Goal: Information Seeking & Learning: Learn about a topic

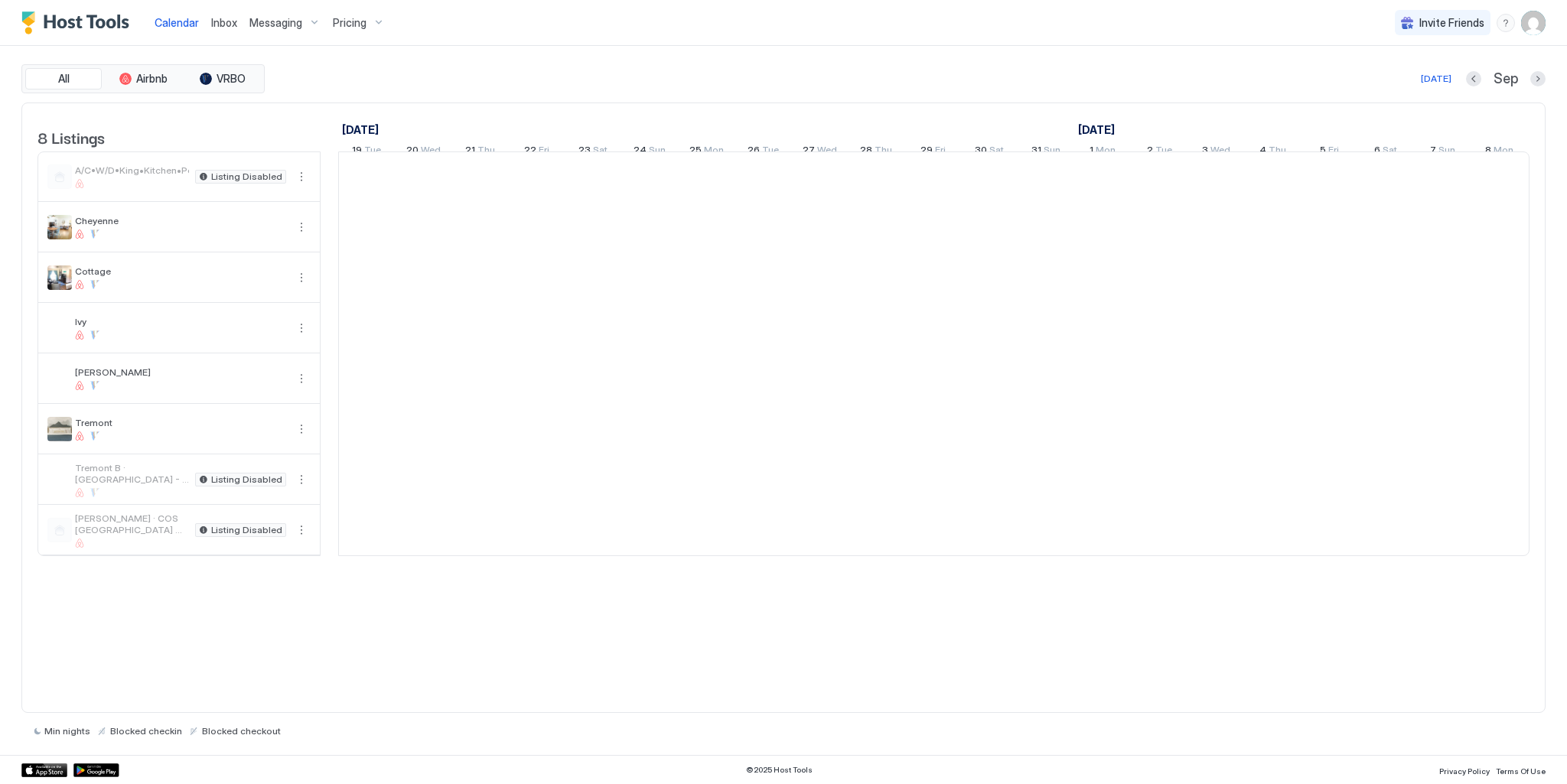
scroll to position [0, 850]
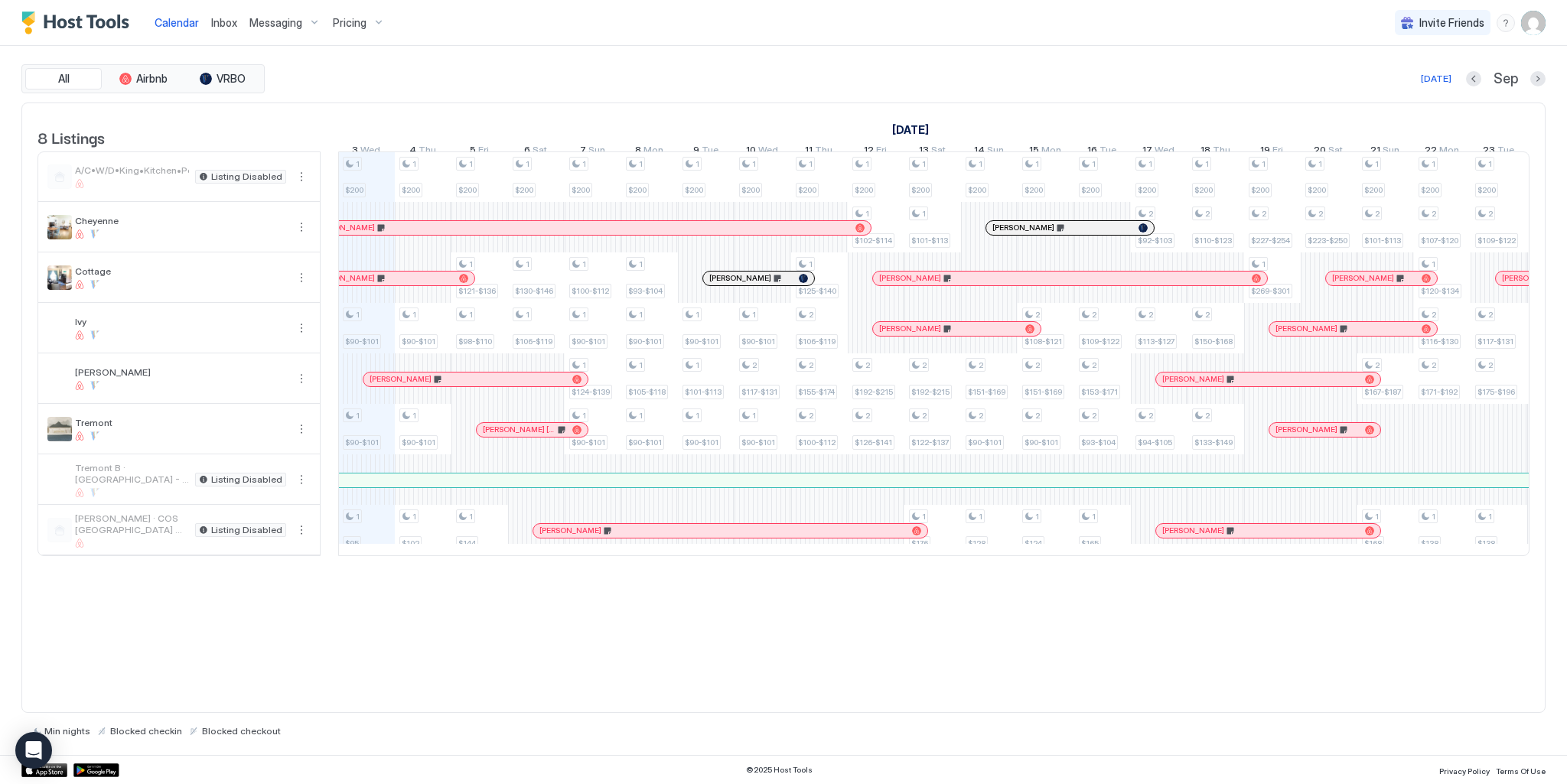
click at [344, 18] on span "Pricing" at bounding box center [350, 23] width 34 height 14
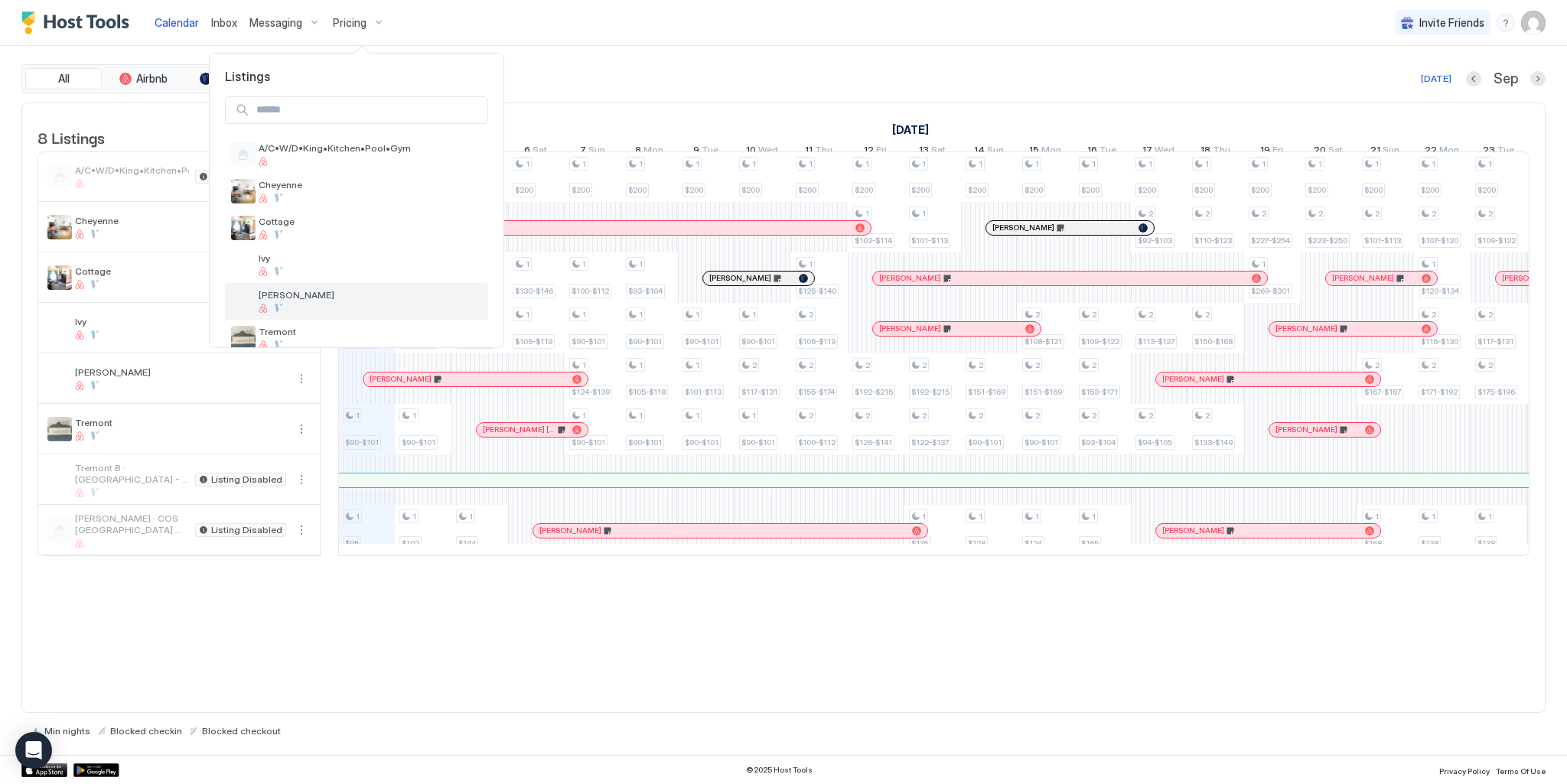
click at [281, 310] on div at bounding box center [278, 308] width 9 height 9
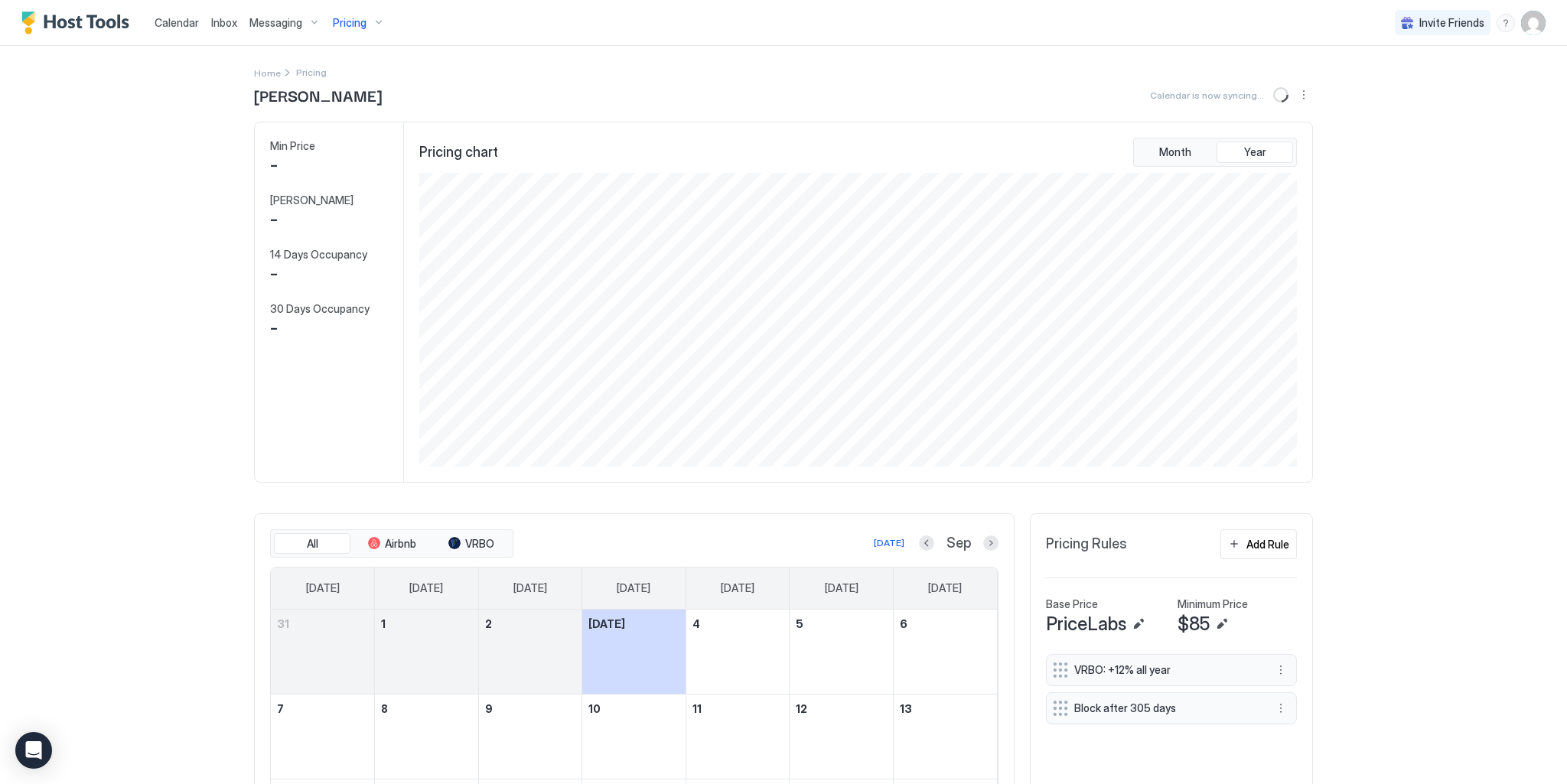
scroll to position [293, 881]
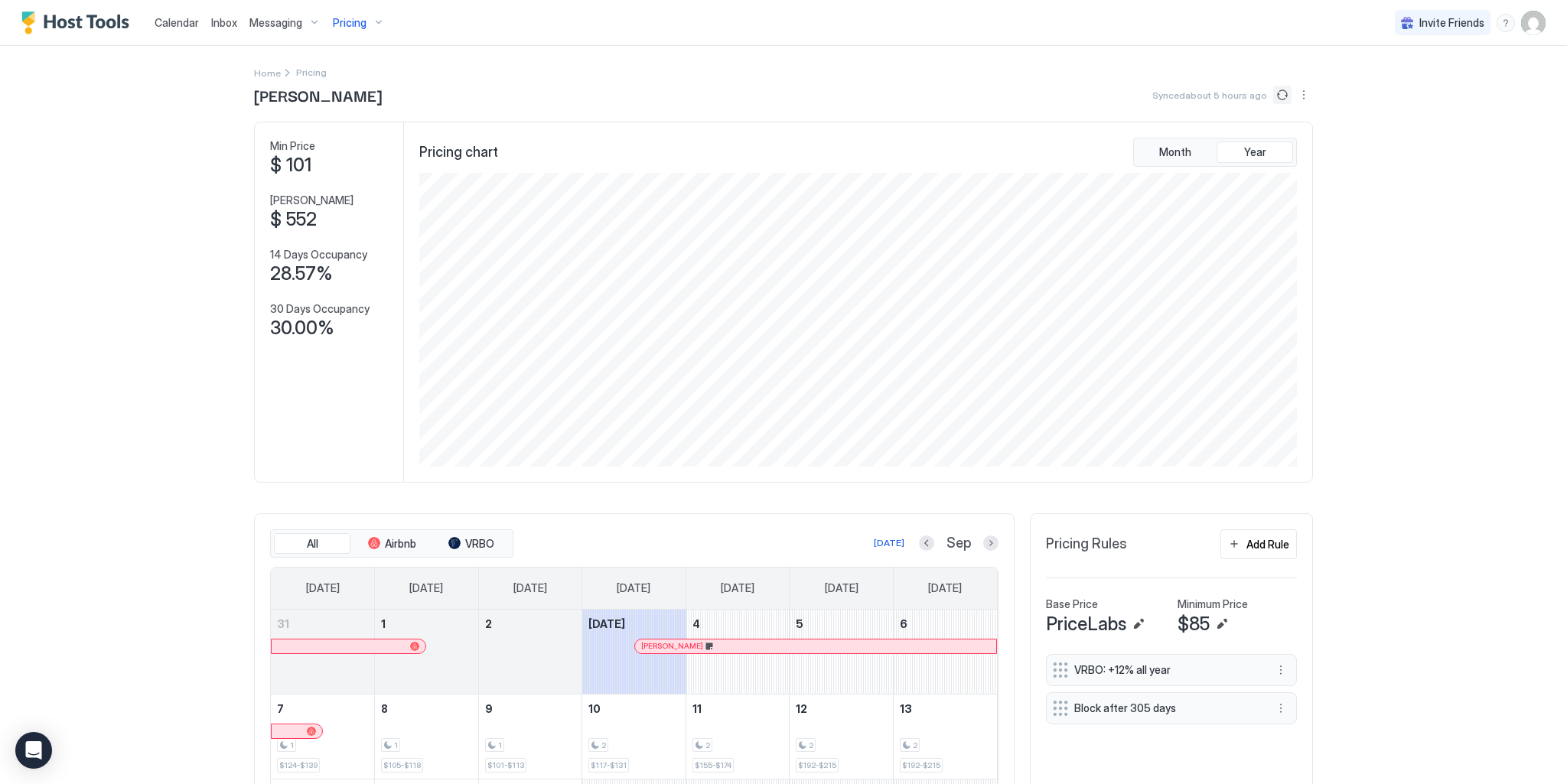
click at [1277, 98] on button "Sync prices" at bounding box center [1282, 95] width 19 height 18
click at [1281, 94] on button "Sync prices" at bounding box center [1282, 95] width 19 height 18
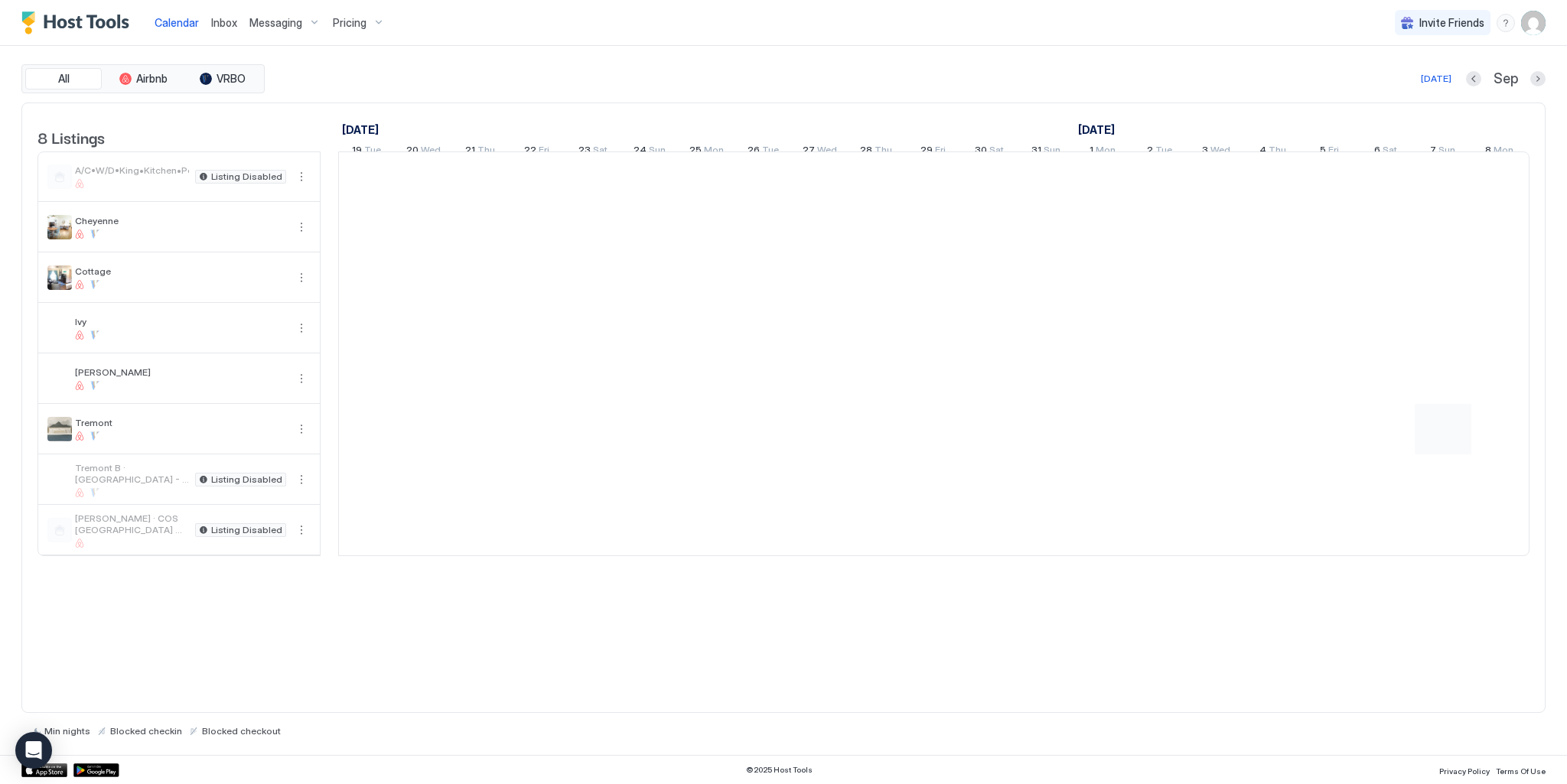
scroll to position [0, 850]
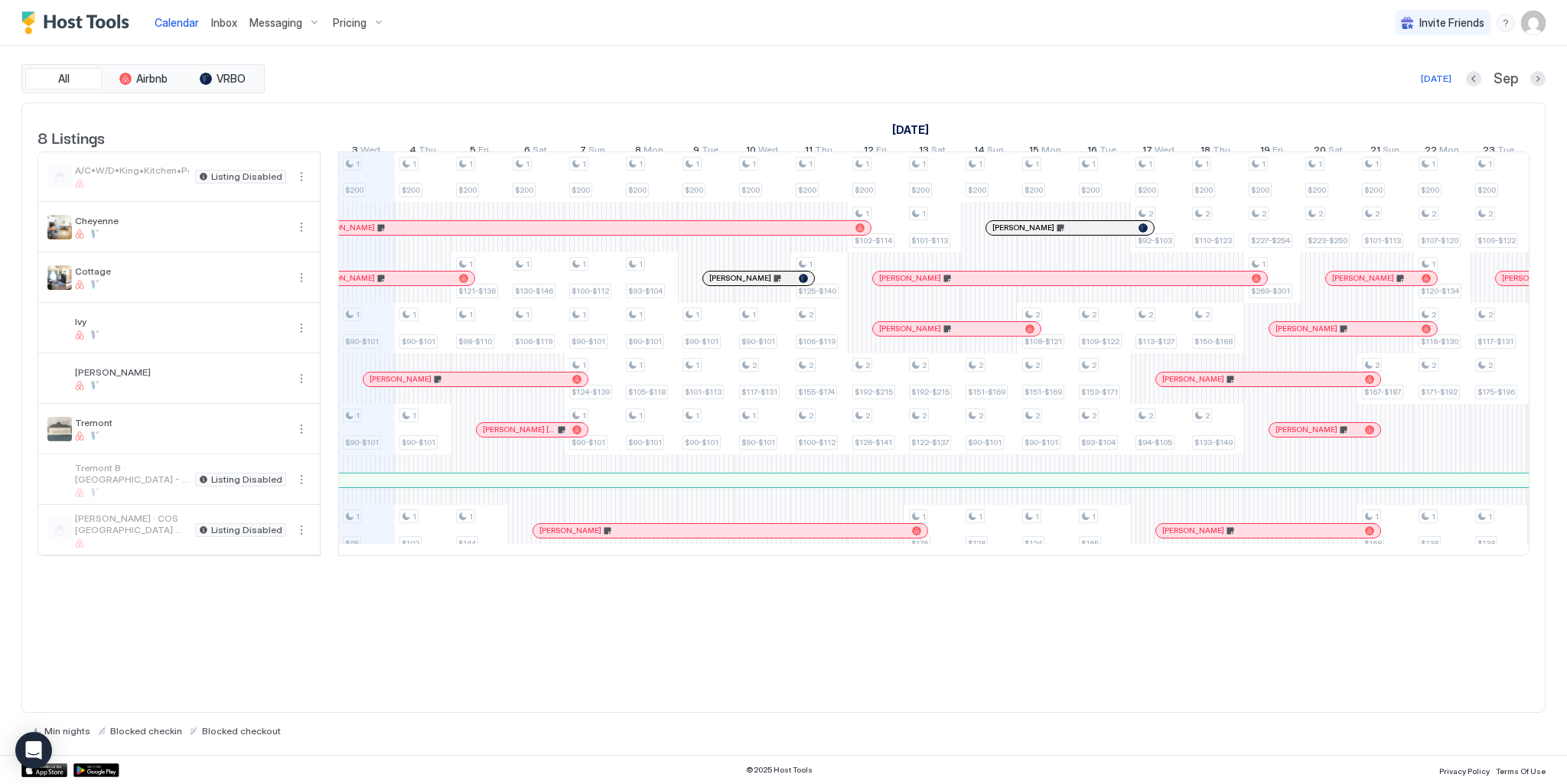
click at [327, 21] on div "Pricing" at bounding box center [359, 23] width 64 height 26
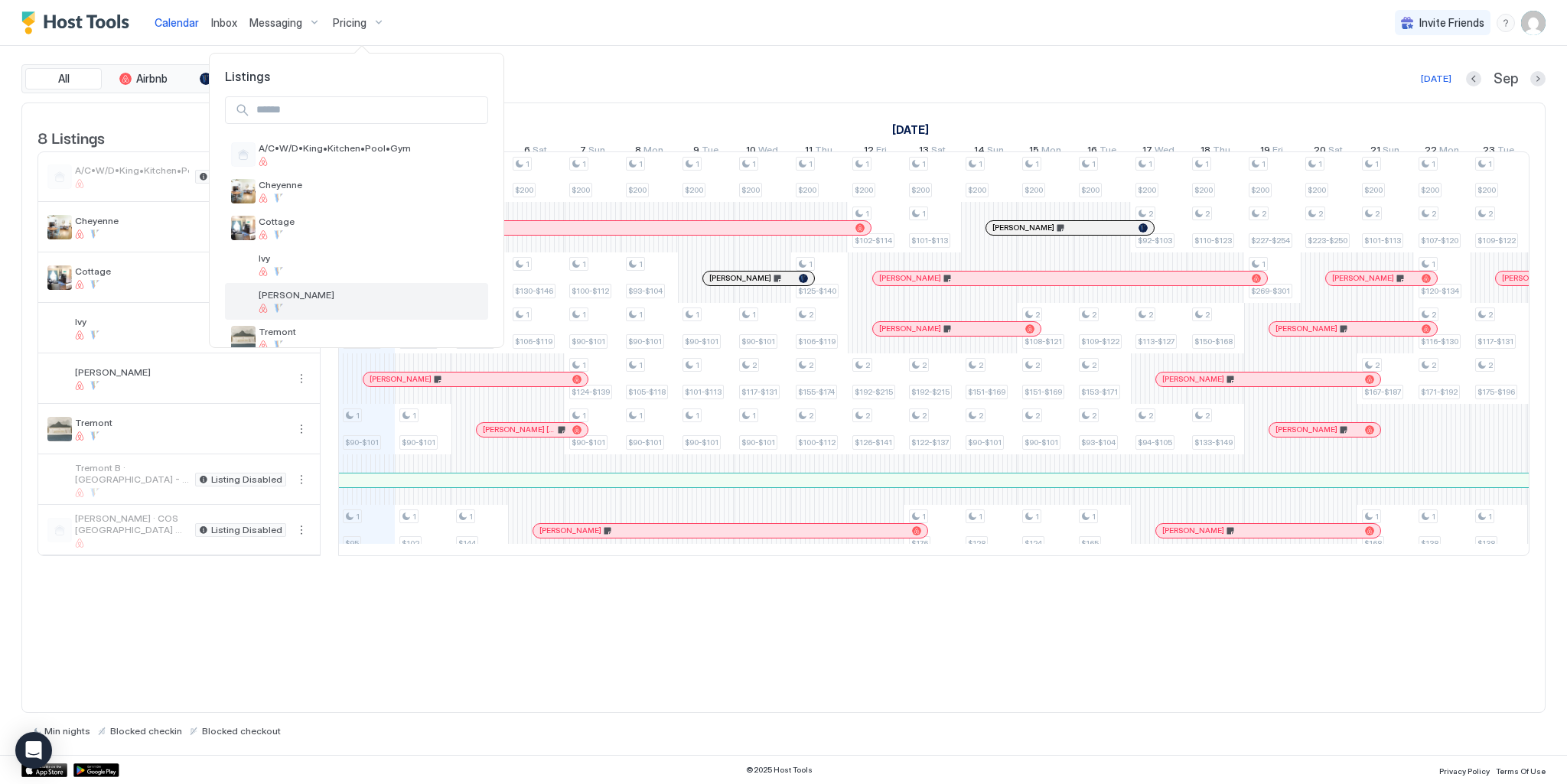
click at [256, 306] on div "[PERSON_NAME]" at bounding box center [356, 302] width 251 height 24
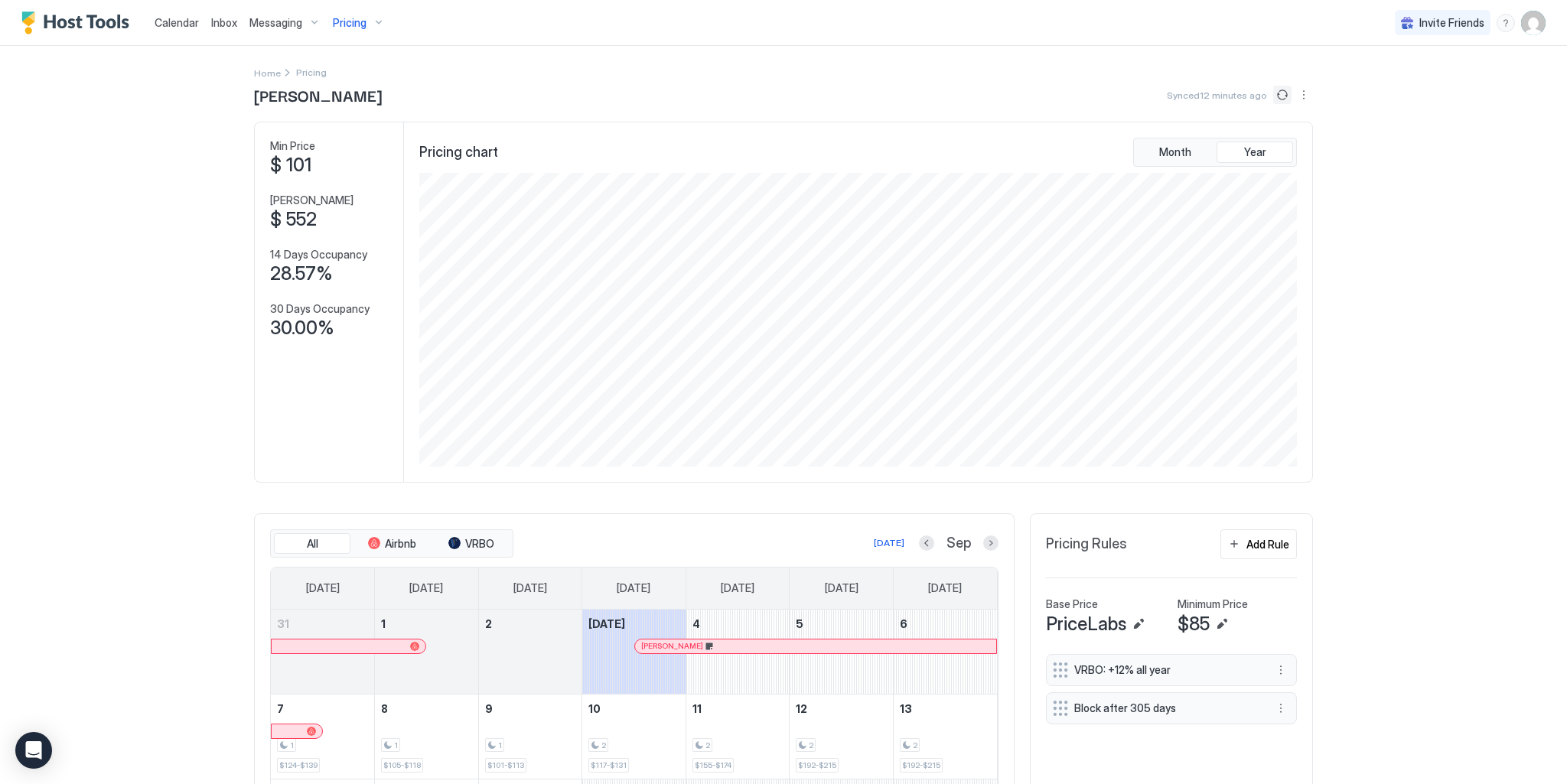
click at [1274, 92] on button "Sync prices" at bounding box center [1282, 95] width 19 height 18
click at [1273, 95] on button "Sync prices" at bounding box center [1282, 95] width 19 height 18
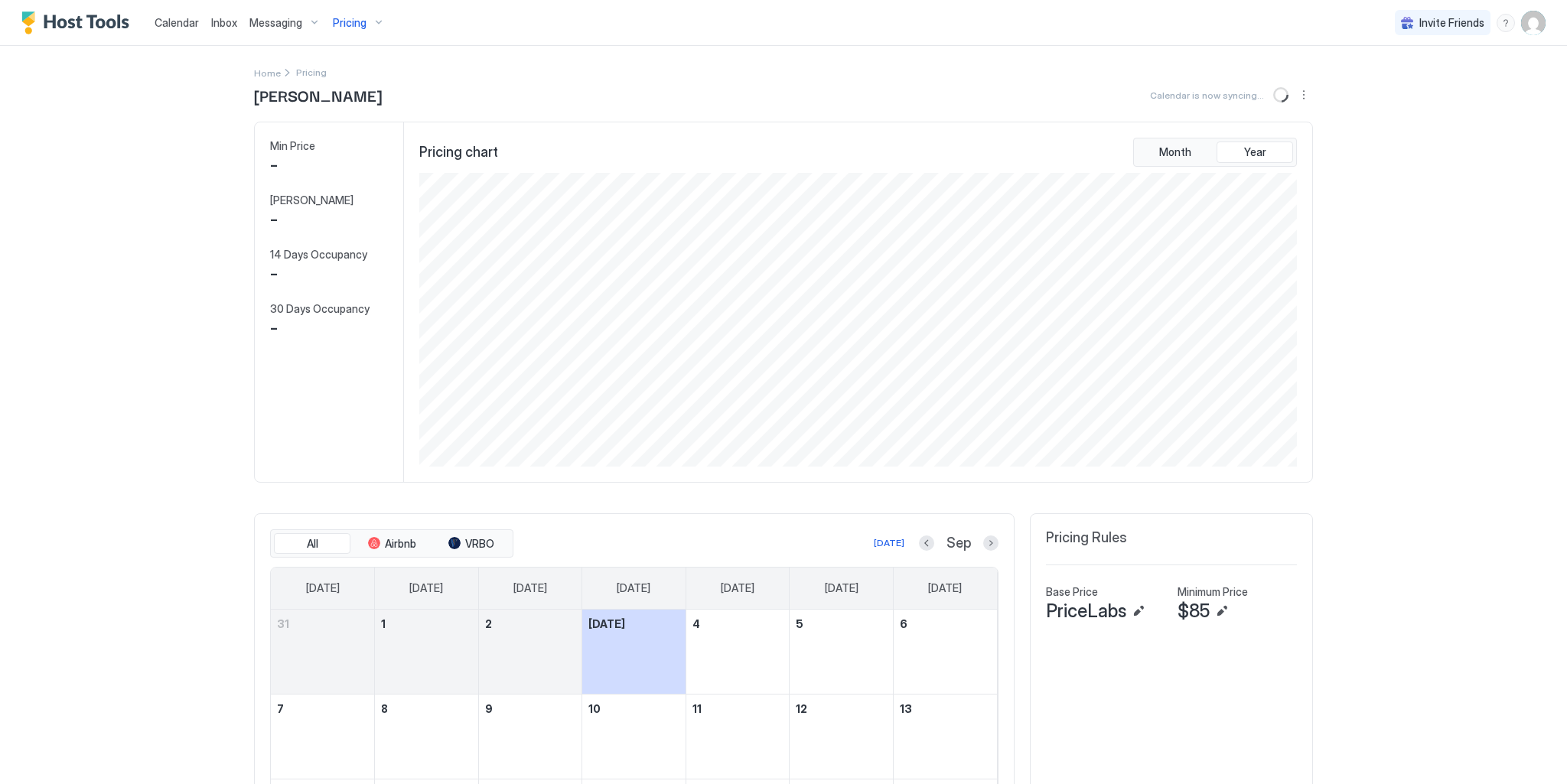
scroll to position [293, 881]
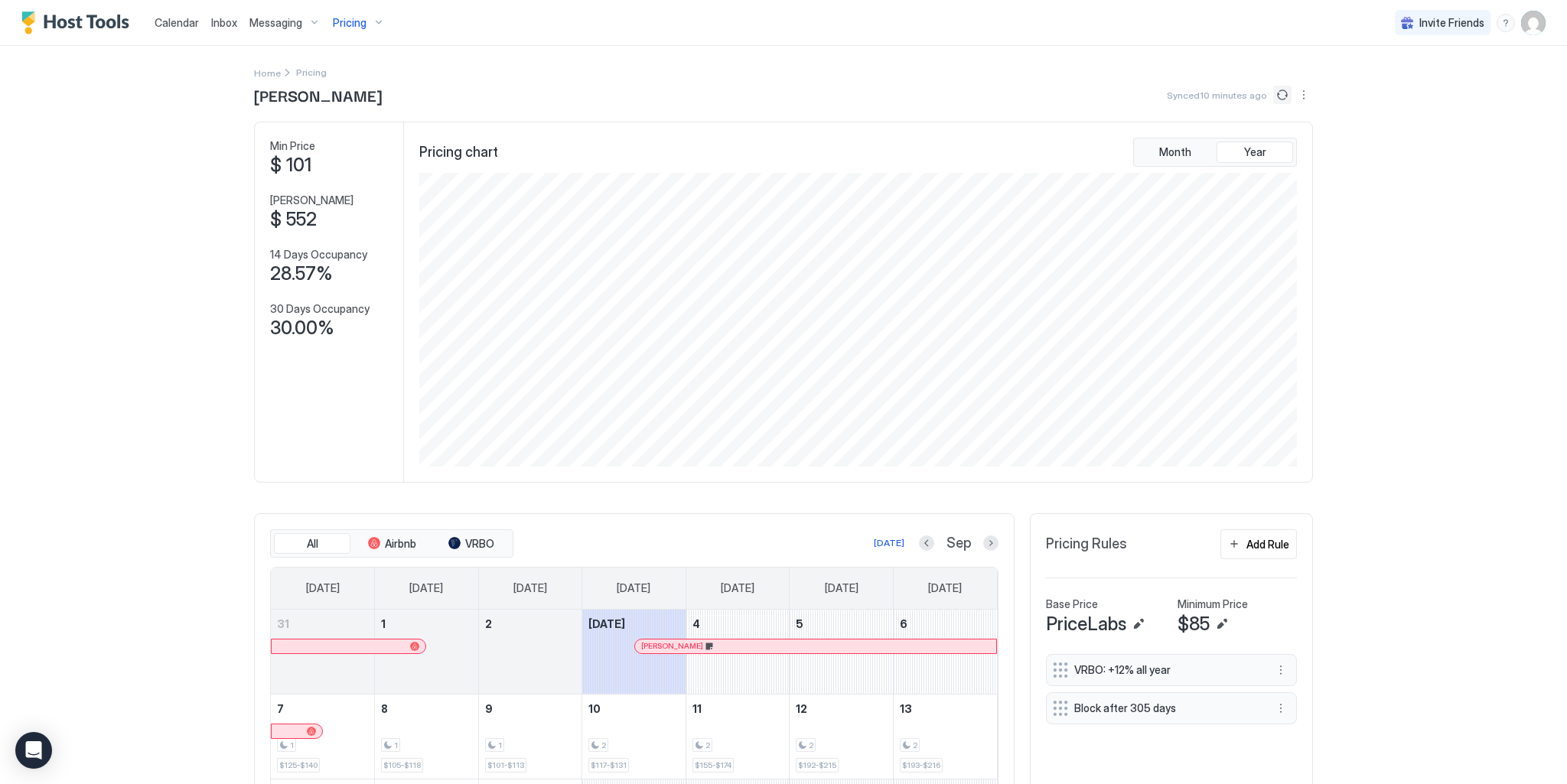
click at [1281, 94] on button "Sync prices" at bounding box center [1282, 95] width 19 height 18
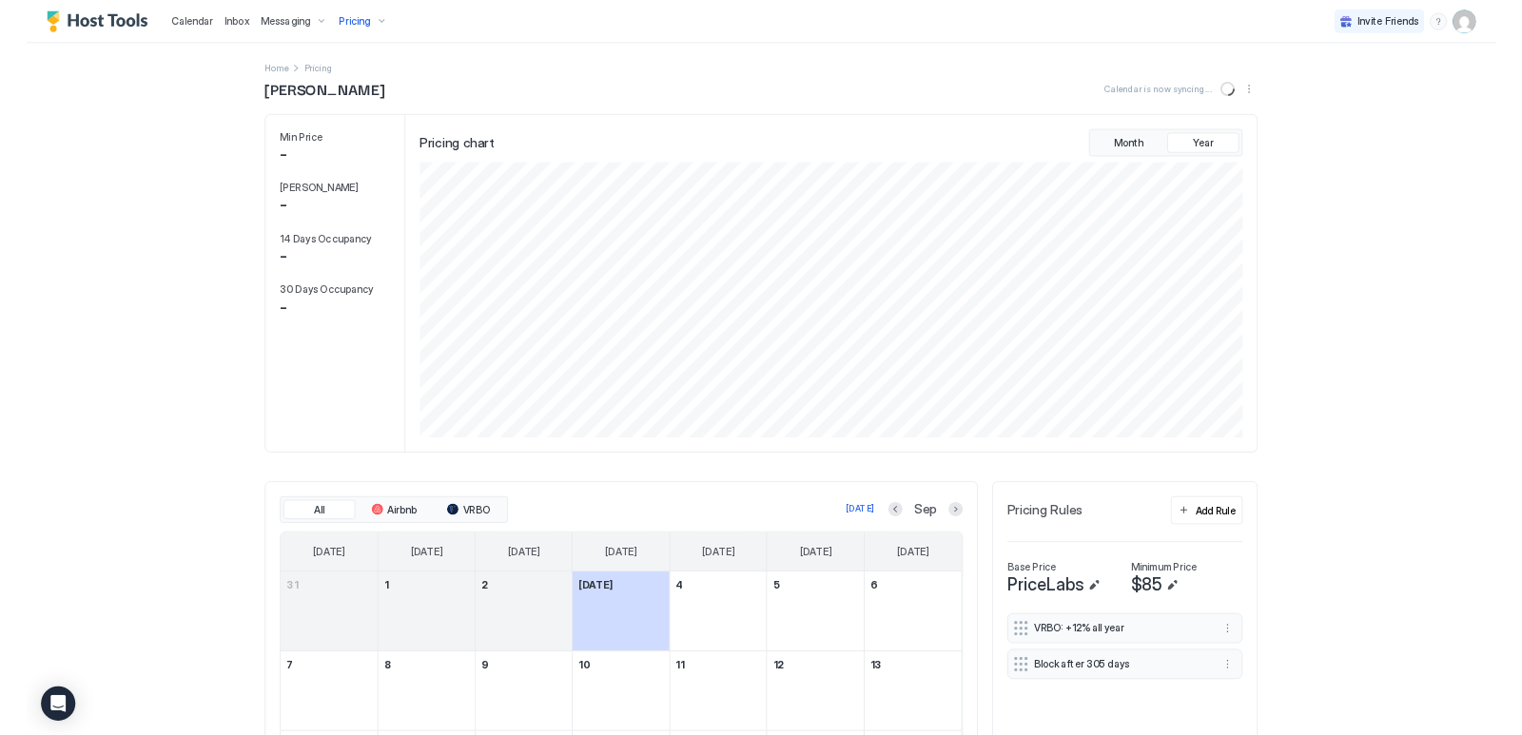
scroll to position [365, 1095]
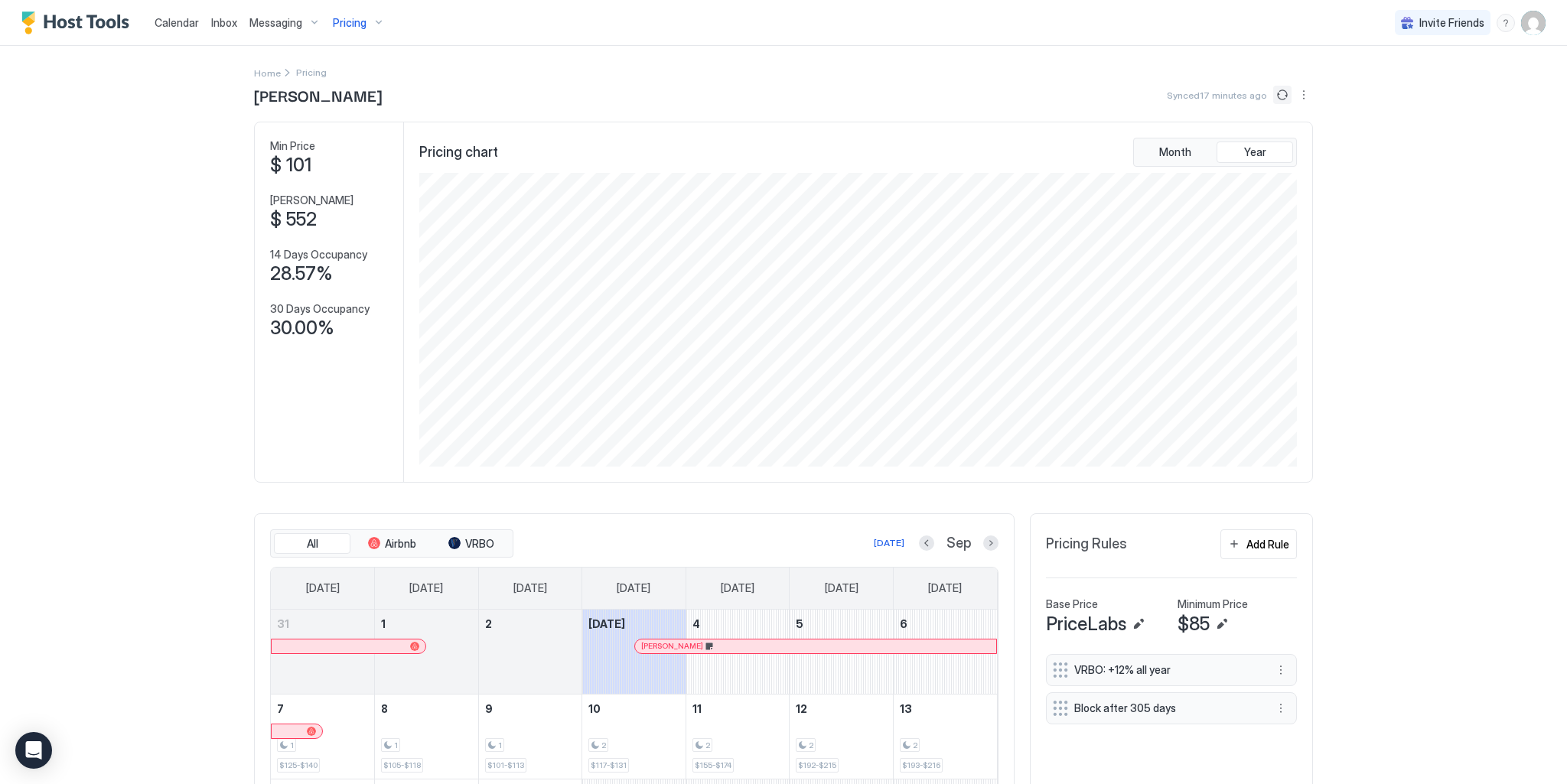
drag, startPoint x: 1275, startPoint y: 88, endPoint x: 1222, endPoint y: 111, distance: 57.8
click at [1275, 88] on button "Sync prices" at bounding box center [1282, 95] width 19 height 18
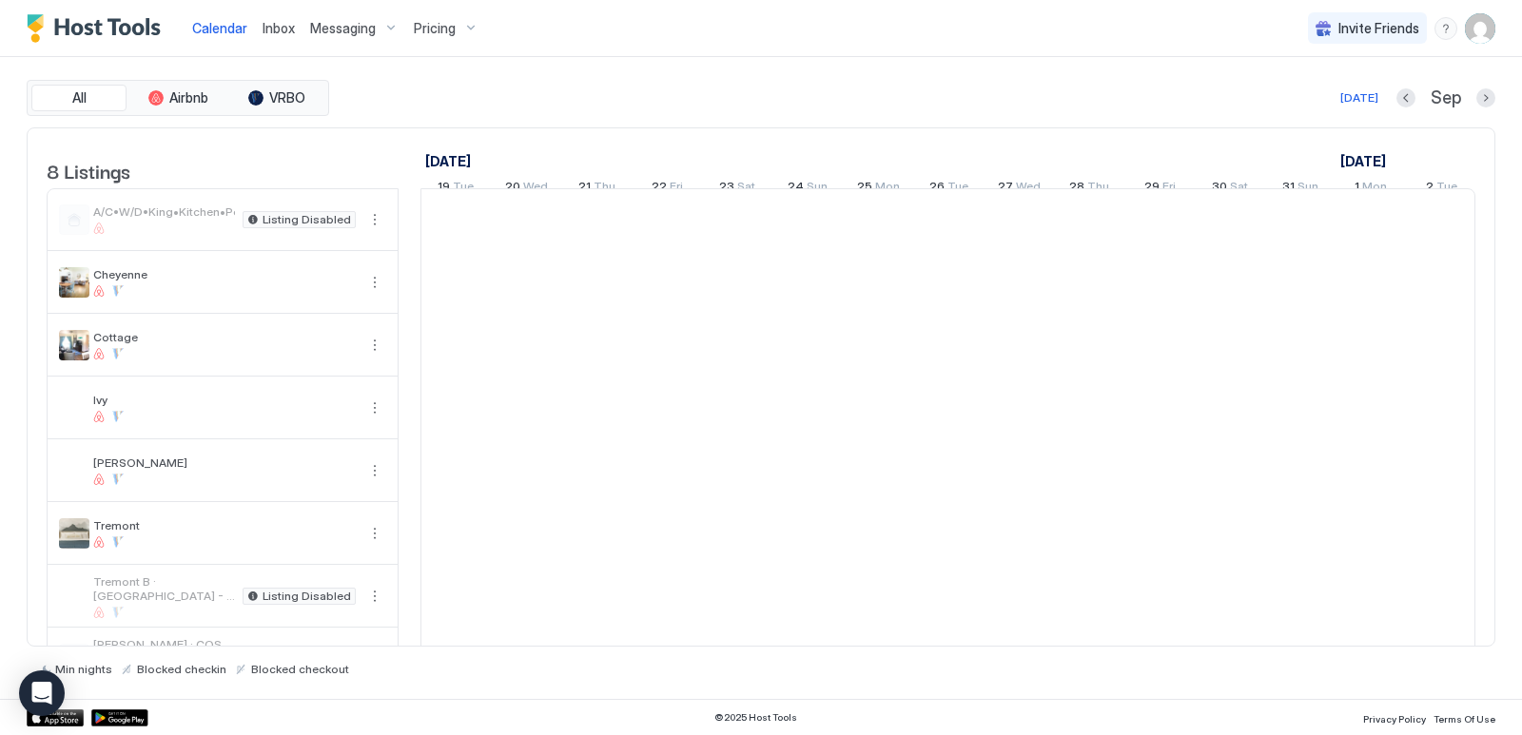
scroll to position [0, 1057]
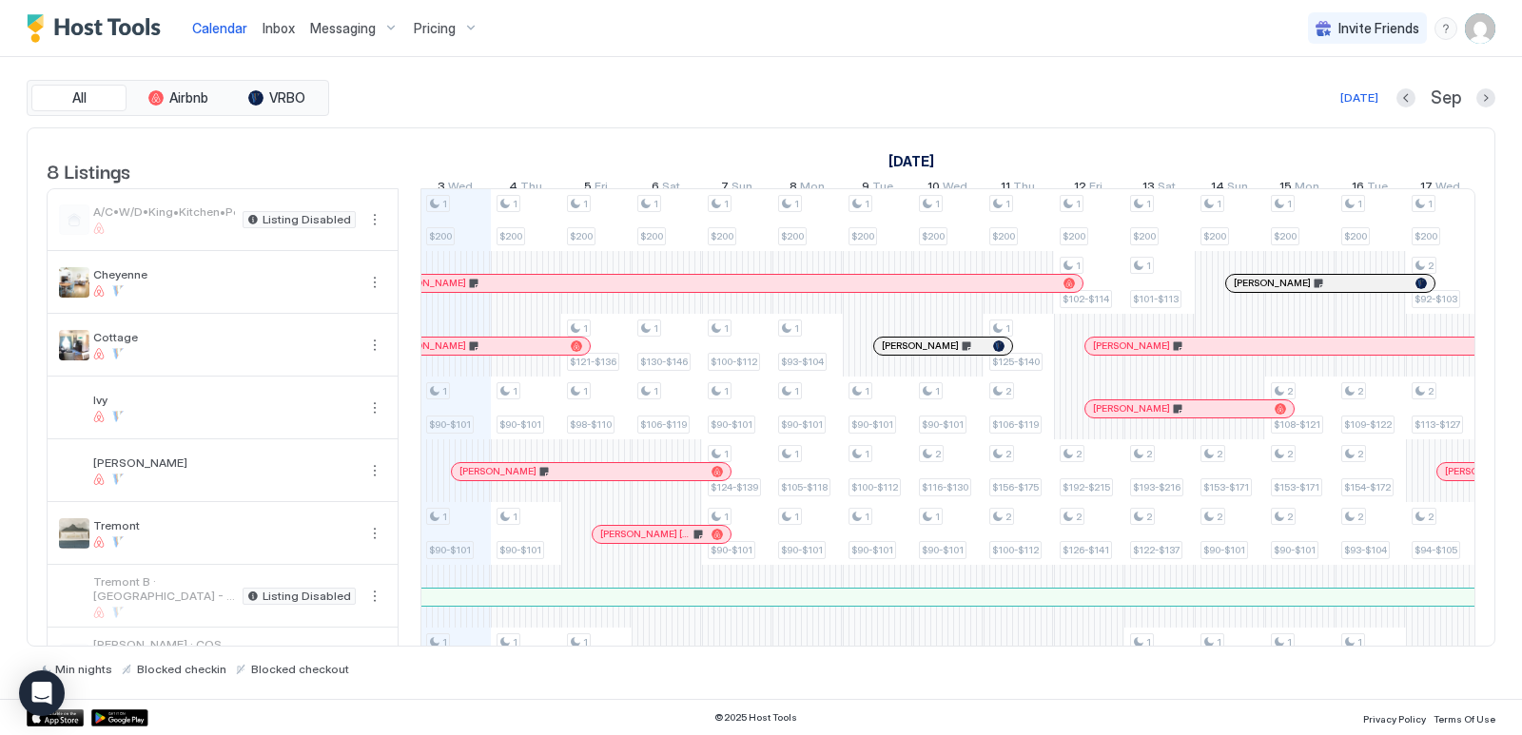
click at [376, 27] on div "Messaging" at bounding box center [354, 28] width 104 height 32
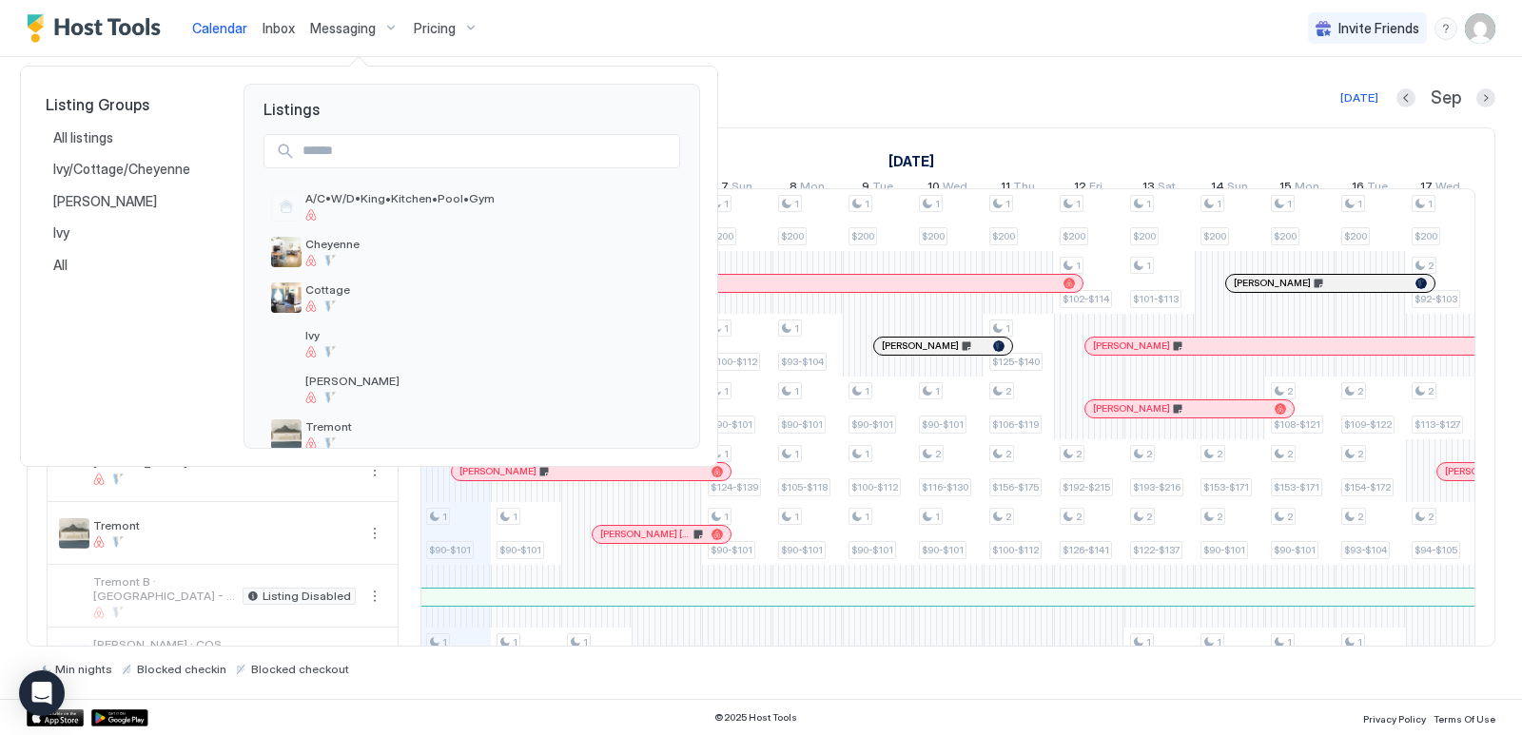
click at [452, 29] on div at bounding box center [761, 367] width 1522 height 735
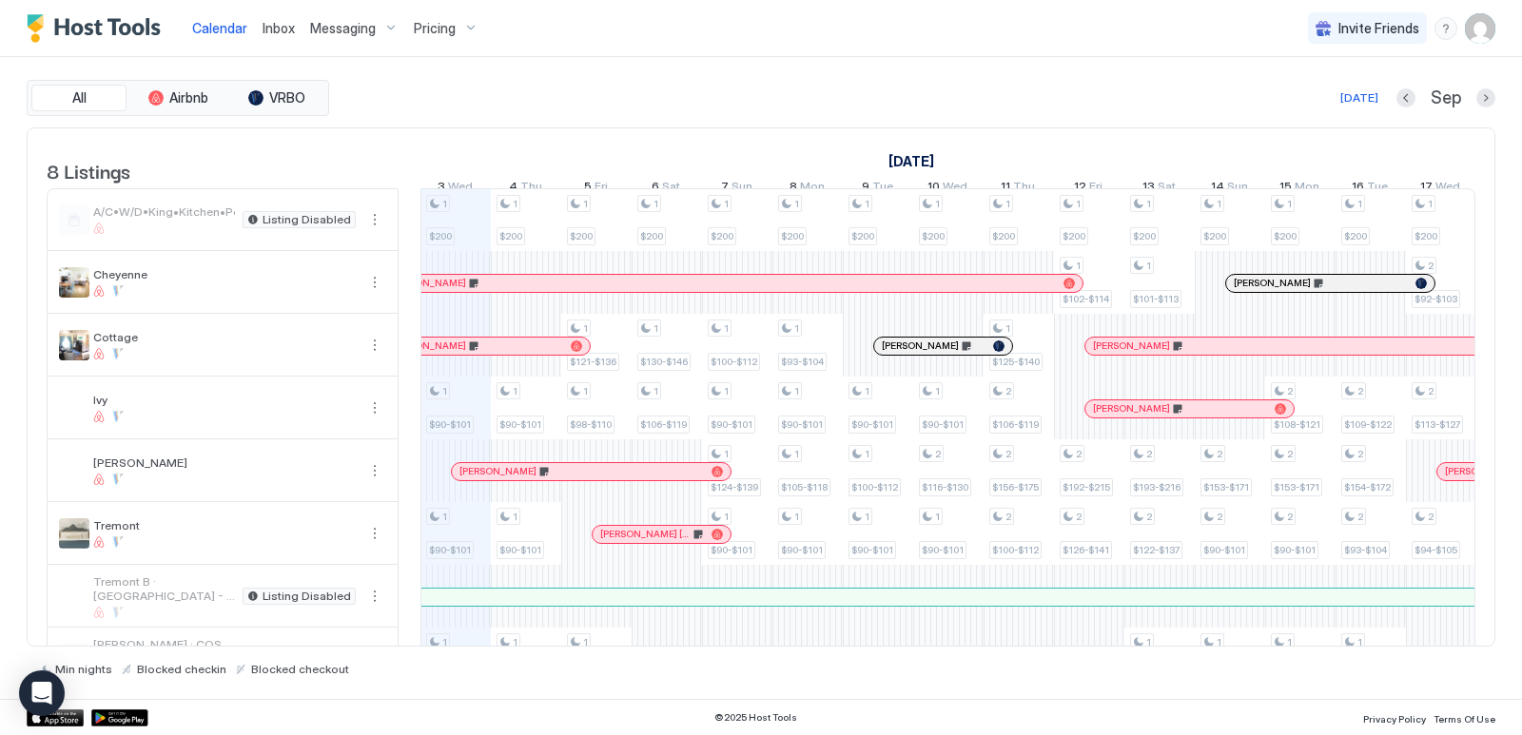
click at [457, 25] on div "Pricing" at bounding box center [446, 28] width 80 height 32
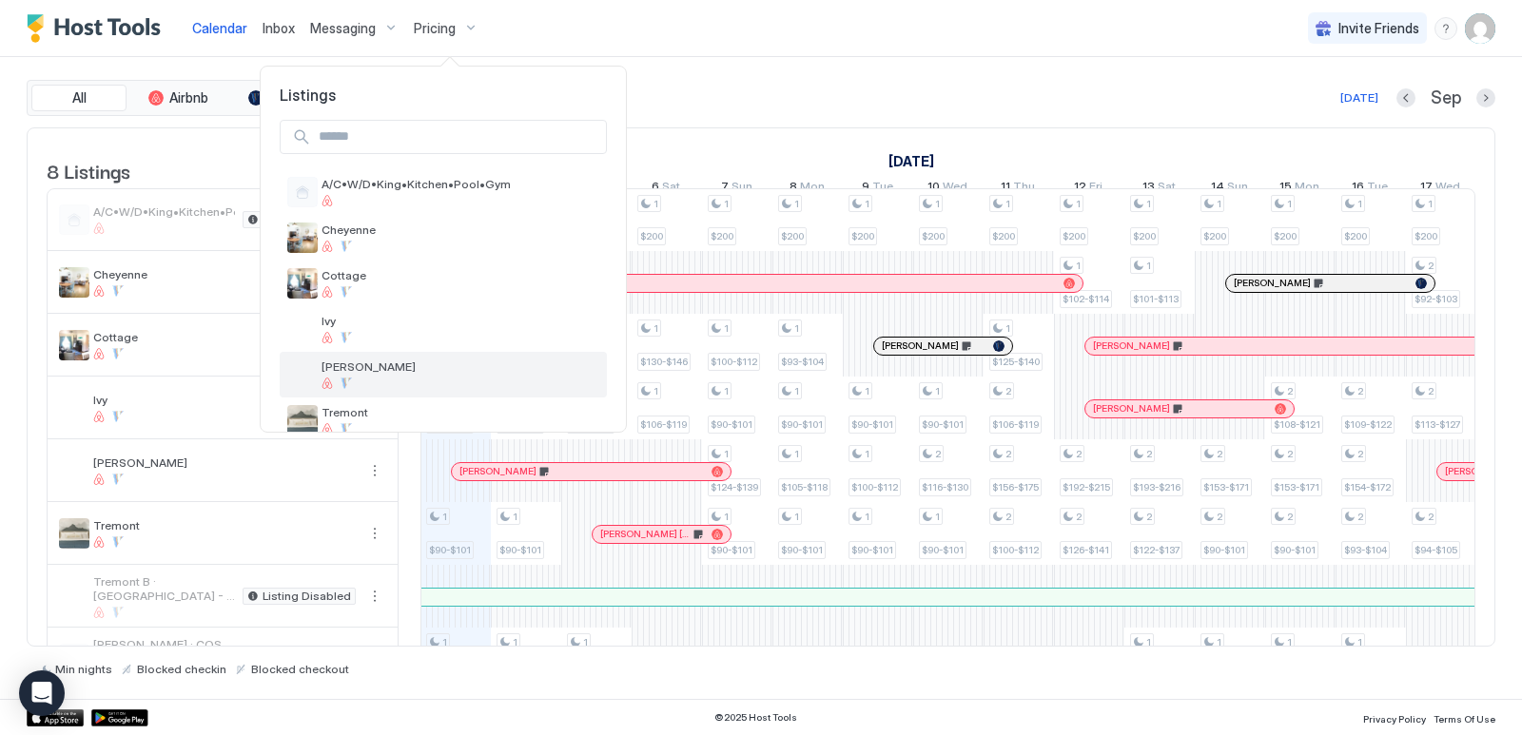
click at [347, 364] on span "[PERSON_NAME]" at bounding box center [460, 367] width 278 height 14
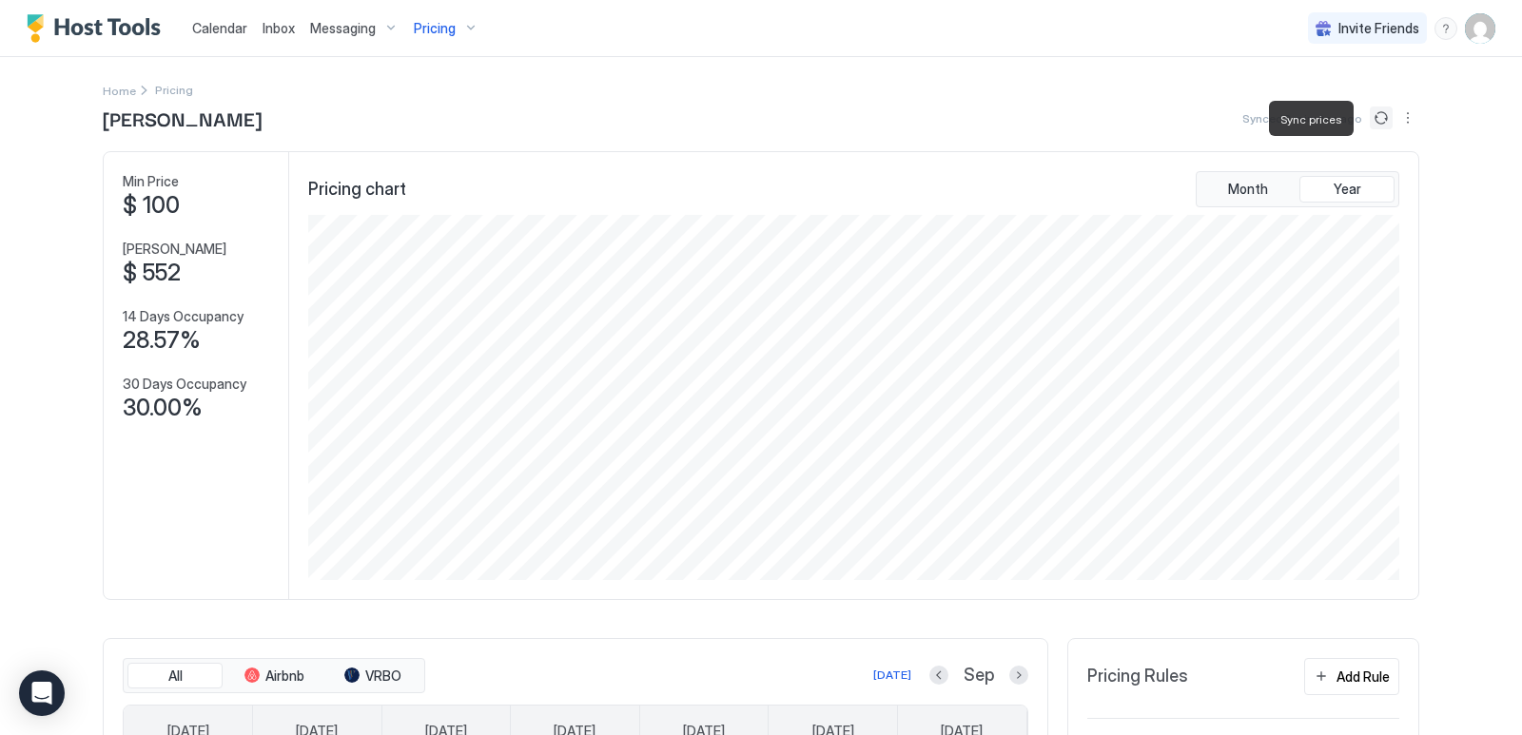
click at [1370, 118] on button "Sync prices" at bounding box center [1381, 118] width 23 height 23
